Goal: Task Accomplishment & Management: Manage account settings

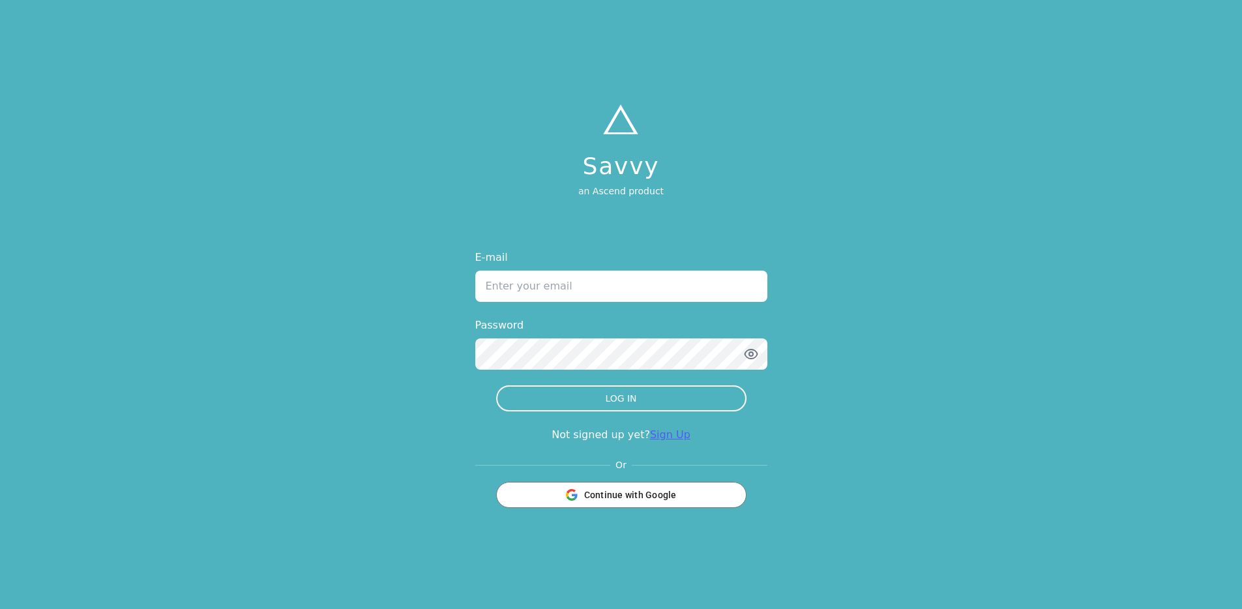
click at [670, 439] on link "Sign Up" at bounding box center [670, 434] width 40 height 12
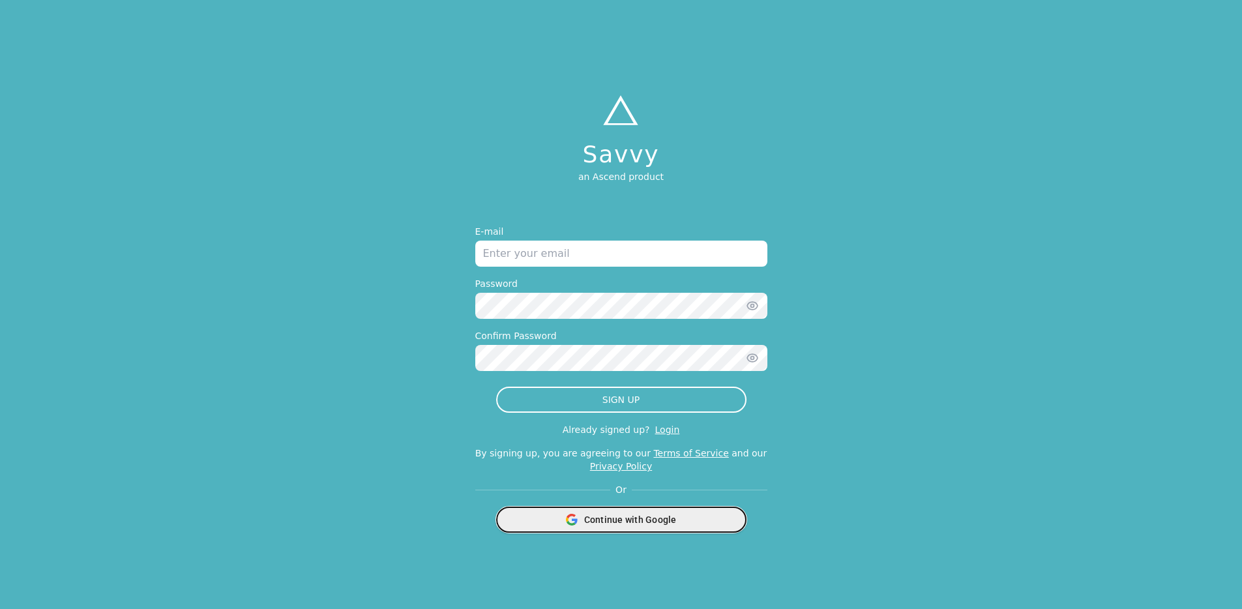
click at [658, 512] on div "Continue with Google" at bounding box center [621, 519] width 233 height 25
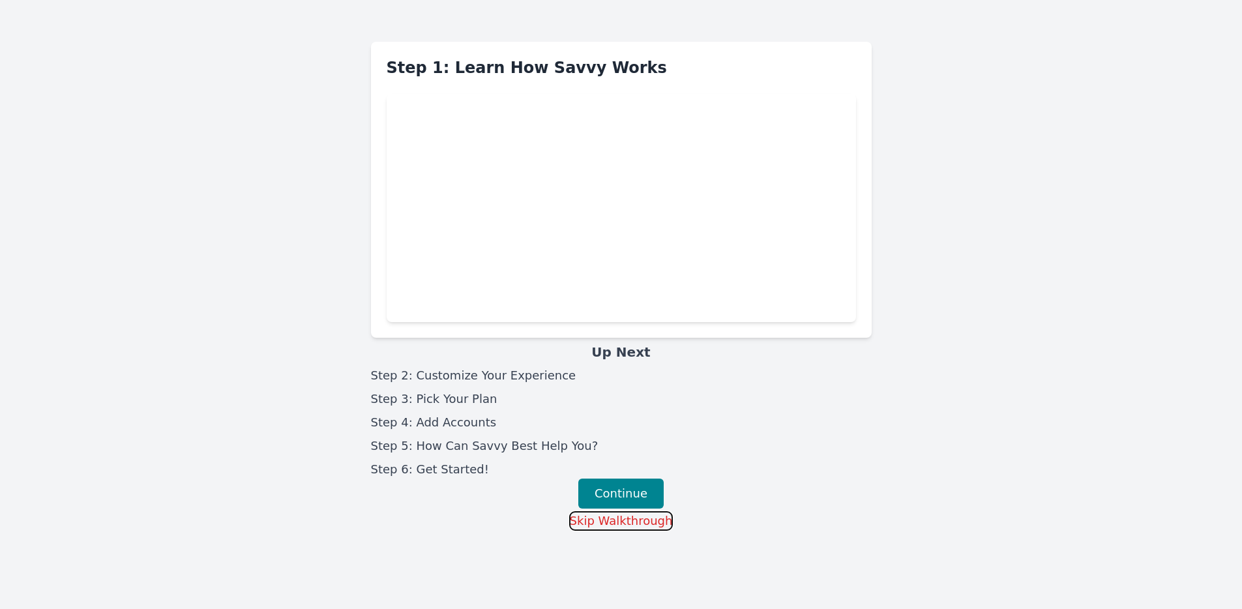
click at [646, 520] on button "Skip Walkthrough" at bounding box center [621, 521] width 104 height 20
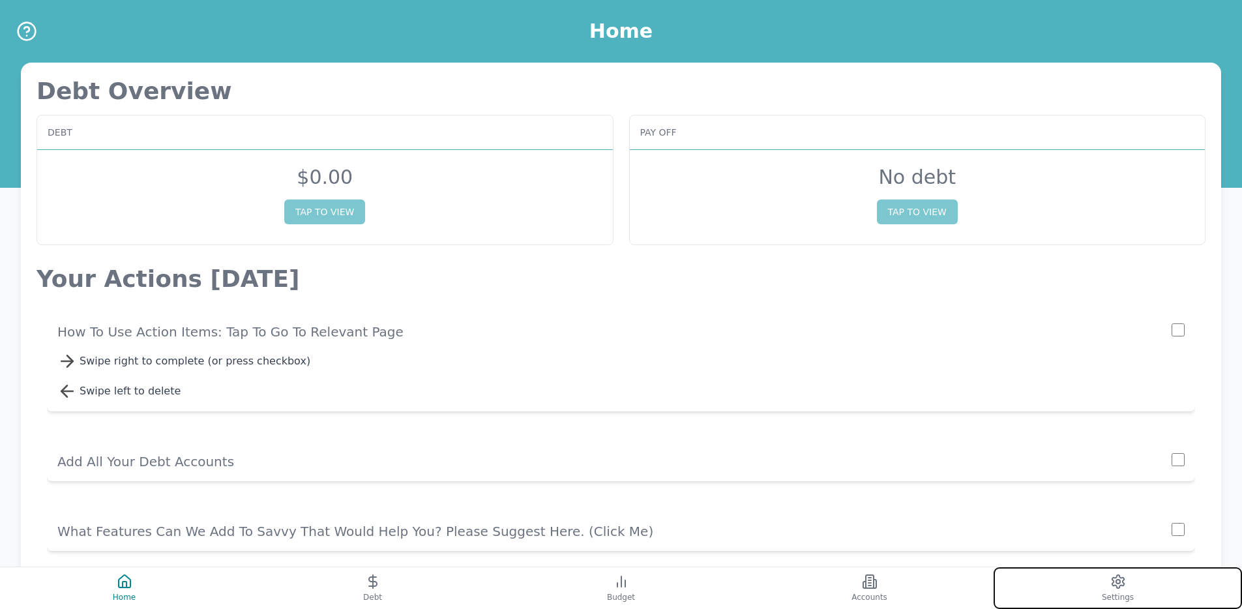
click at [1030, 589] on button "Settings" at bounding box center [1118, 588] width 248 height 42
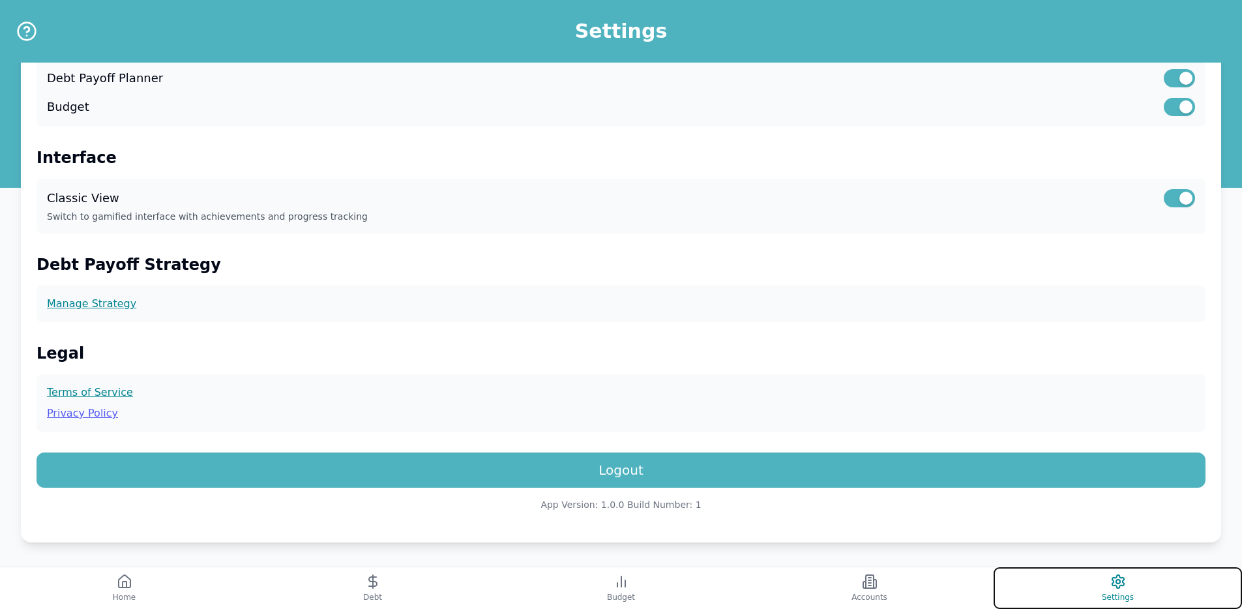
scroll to position [287, 0]
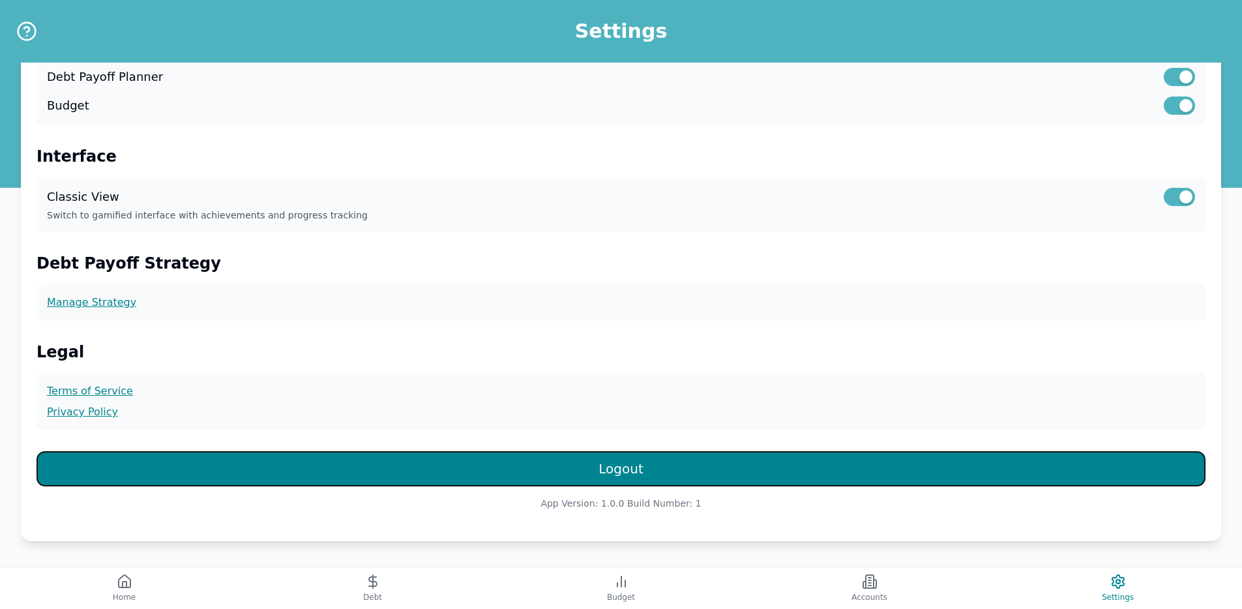
click at [581, 476] on button "Logout" at bounding box center [621, 468] width 1169 height 35
